Goal: Task Accomplishment & Management: Manage account settings

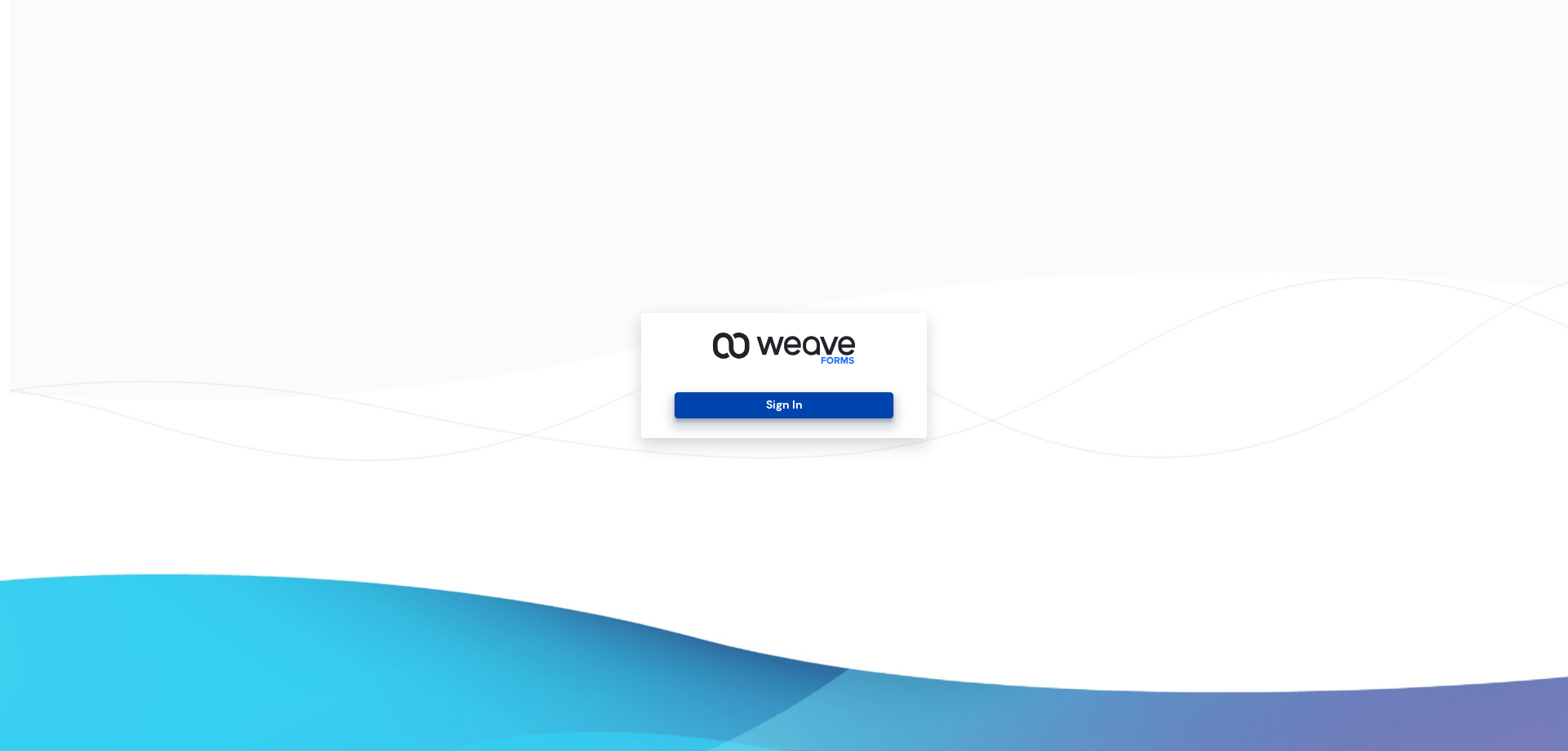
click at [714, 397] on button "Sign In" at bounding box center [784, 405] width 218 height 26
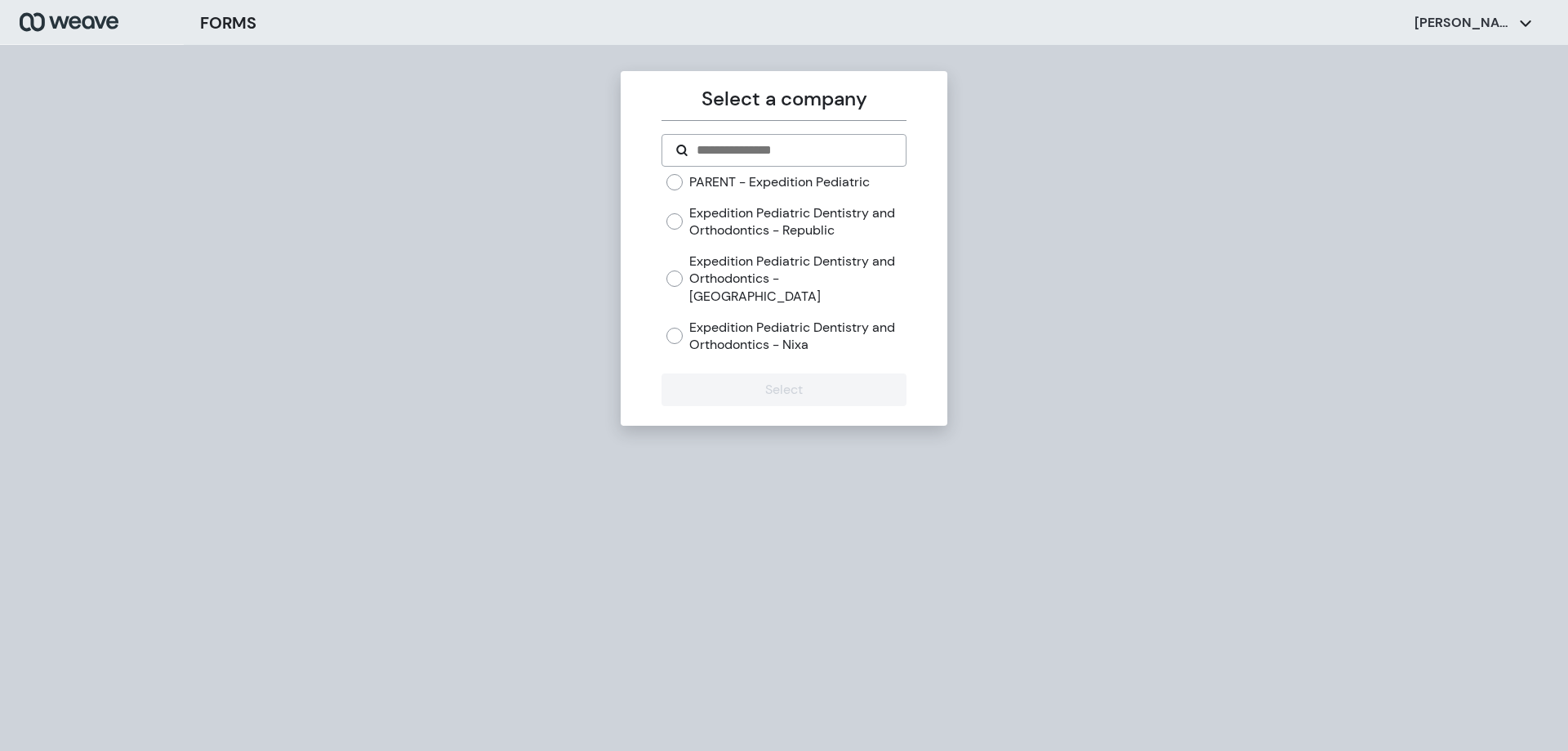
click at [743, 319] on label "Expedition Pediatric Dentistry and Orthodontics - Nixa" at bounding box center [797, 336] width 217 height 35
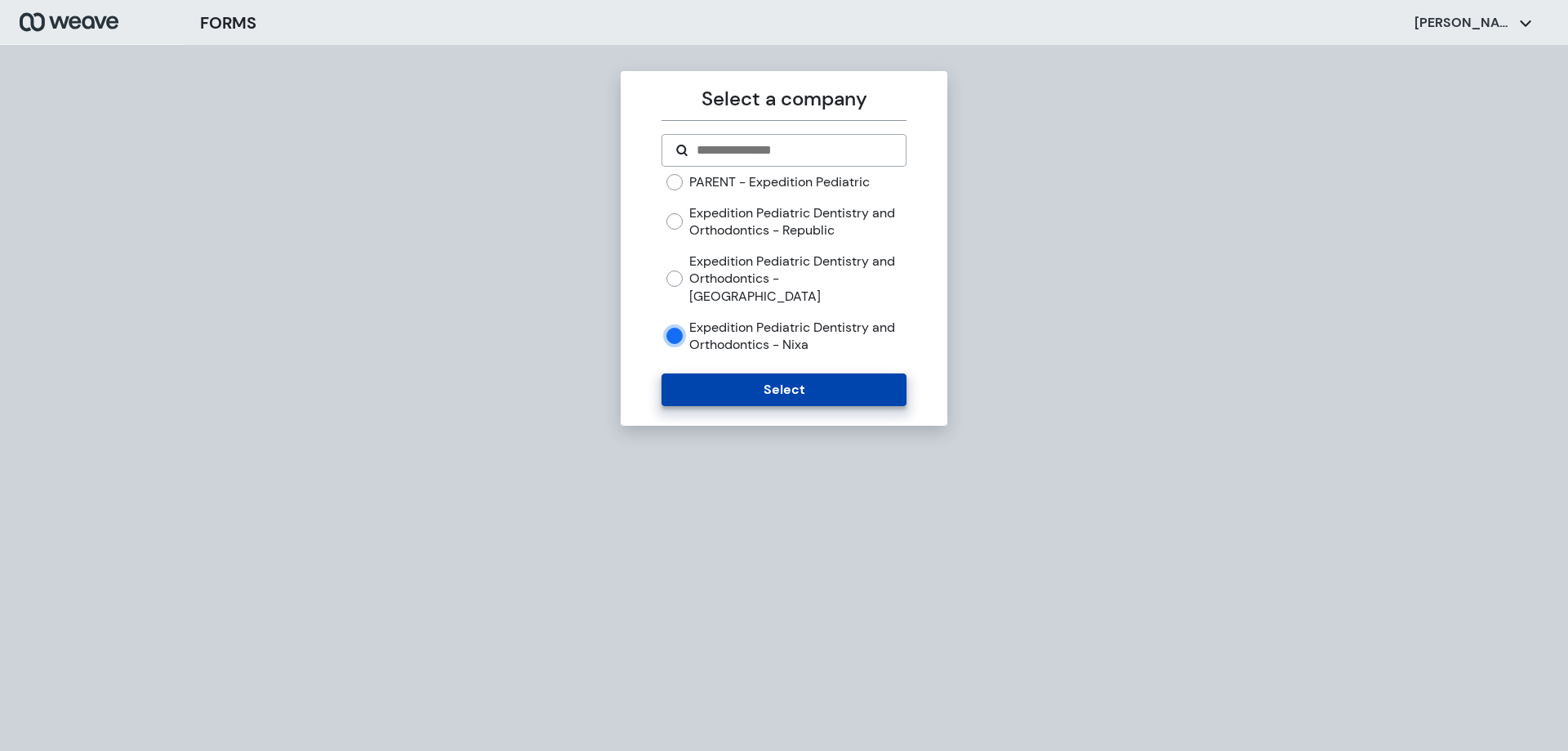
click at [750, 374] on button "Select" at bounding box center [784, 389] width 244 height 33
